Goal: Submit feedback/report problem

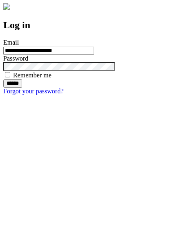
click at [22, 88] on input "******" at bounding box center [12, 84] width 19 height 8
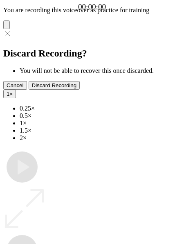
type input "**********"
